Goal: Browse casually

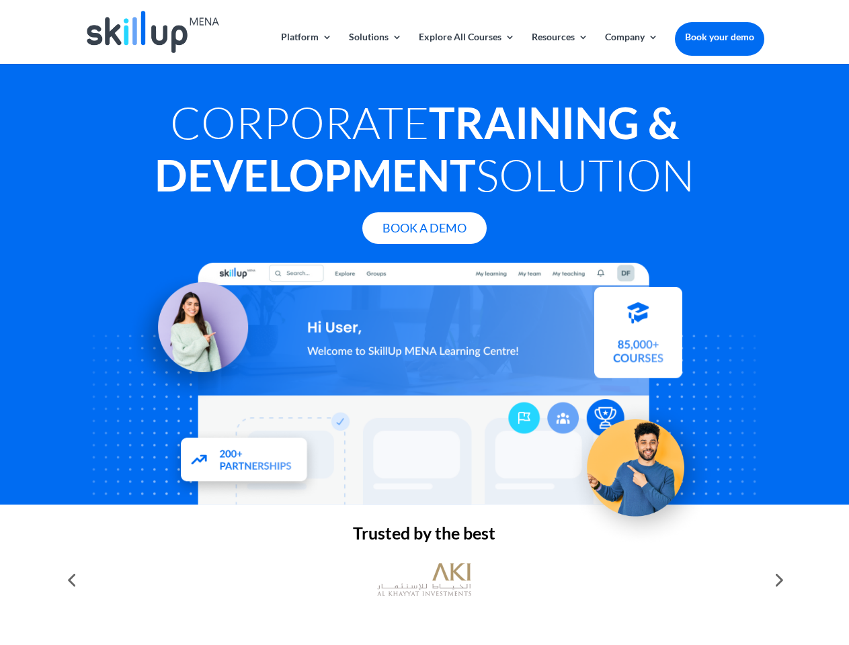
click at [424, 323] on div at bounding box center [424, 384] width 679 height 242
click at [374, 48] on link "Solutions" at bounding box center [375, 48] width 53 height 32
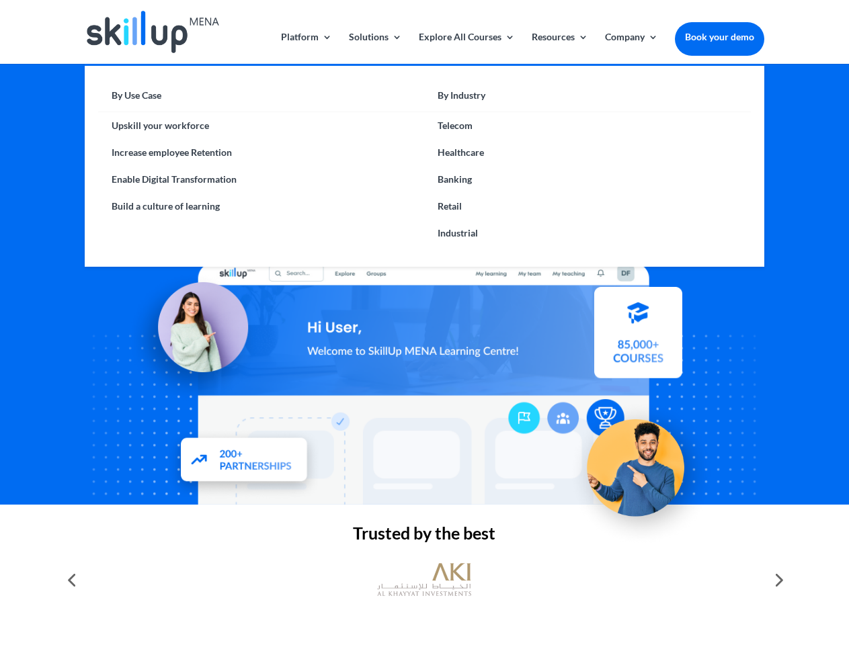
click at [466, 48] on link "Explore All Courses" at bounding box center [467, 48] width 96 height 32
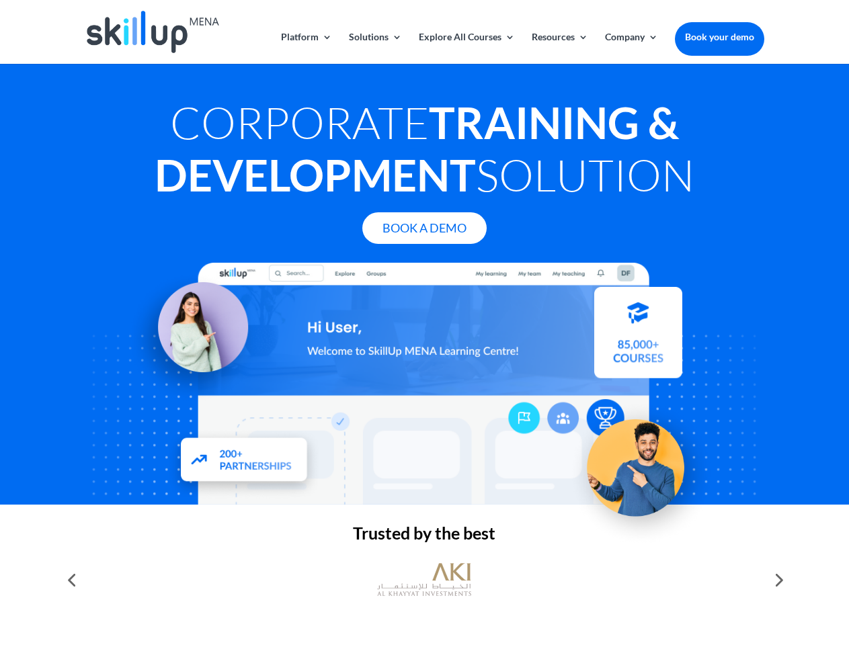
click at [559, 48] on link "Resources" at bounding box center [560, 48] width 56 height 32
click at [631, 48] on link "Company" at bounding box center [631, 48] width 53 height 32
click at [424, 580] on img at bounding box center [424, 580] width 94 height 47
